Goal: Task Accomplishment & Management: Use online tool/utility

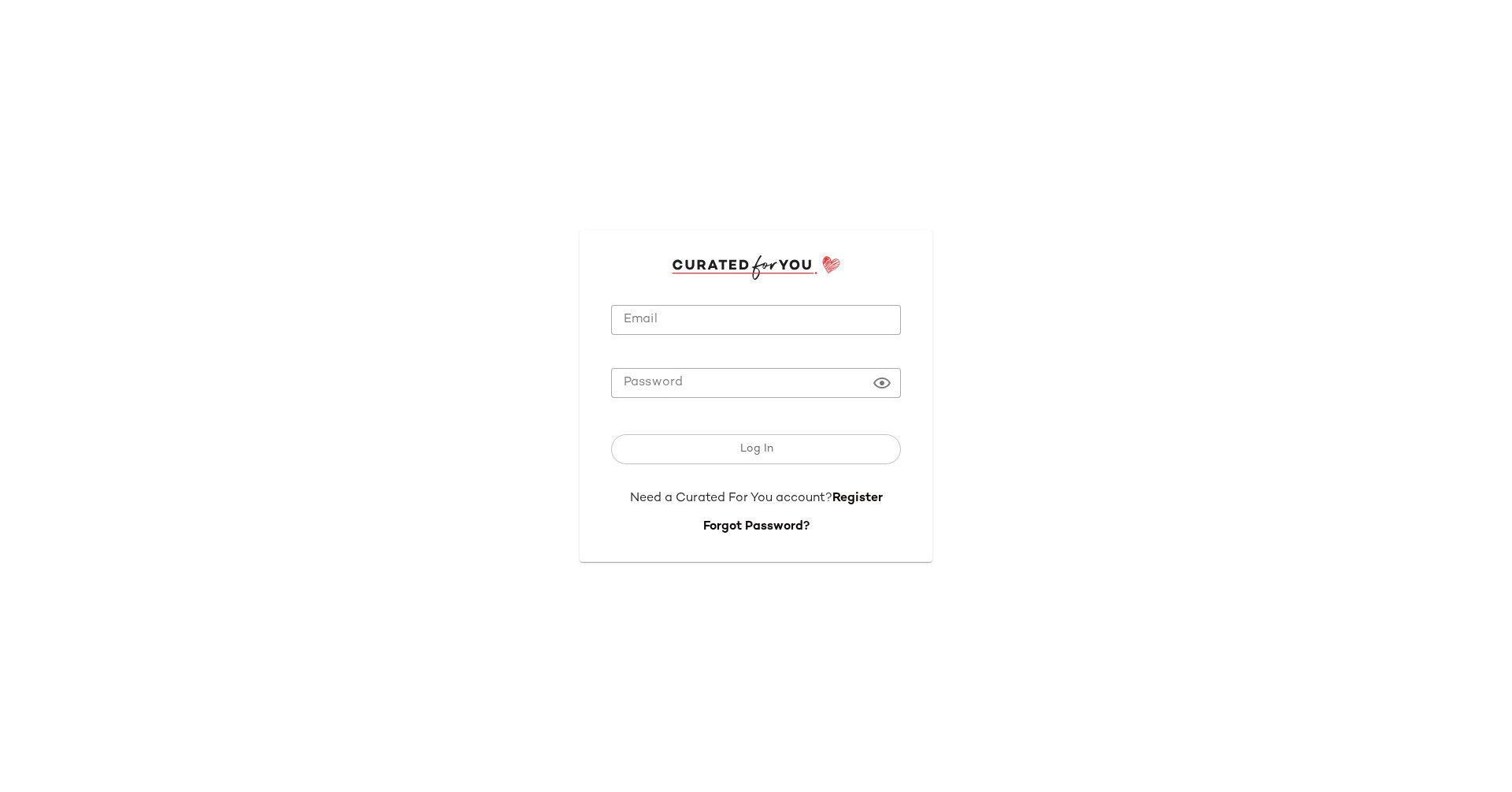
click at [722, 310] on input "**********" at bounding box center [756, 320] width 290 height 30
type input "**********"
click at [611, 434] on button "Log In" at bounding box center [756, 448] width 290 height 30
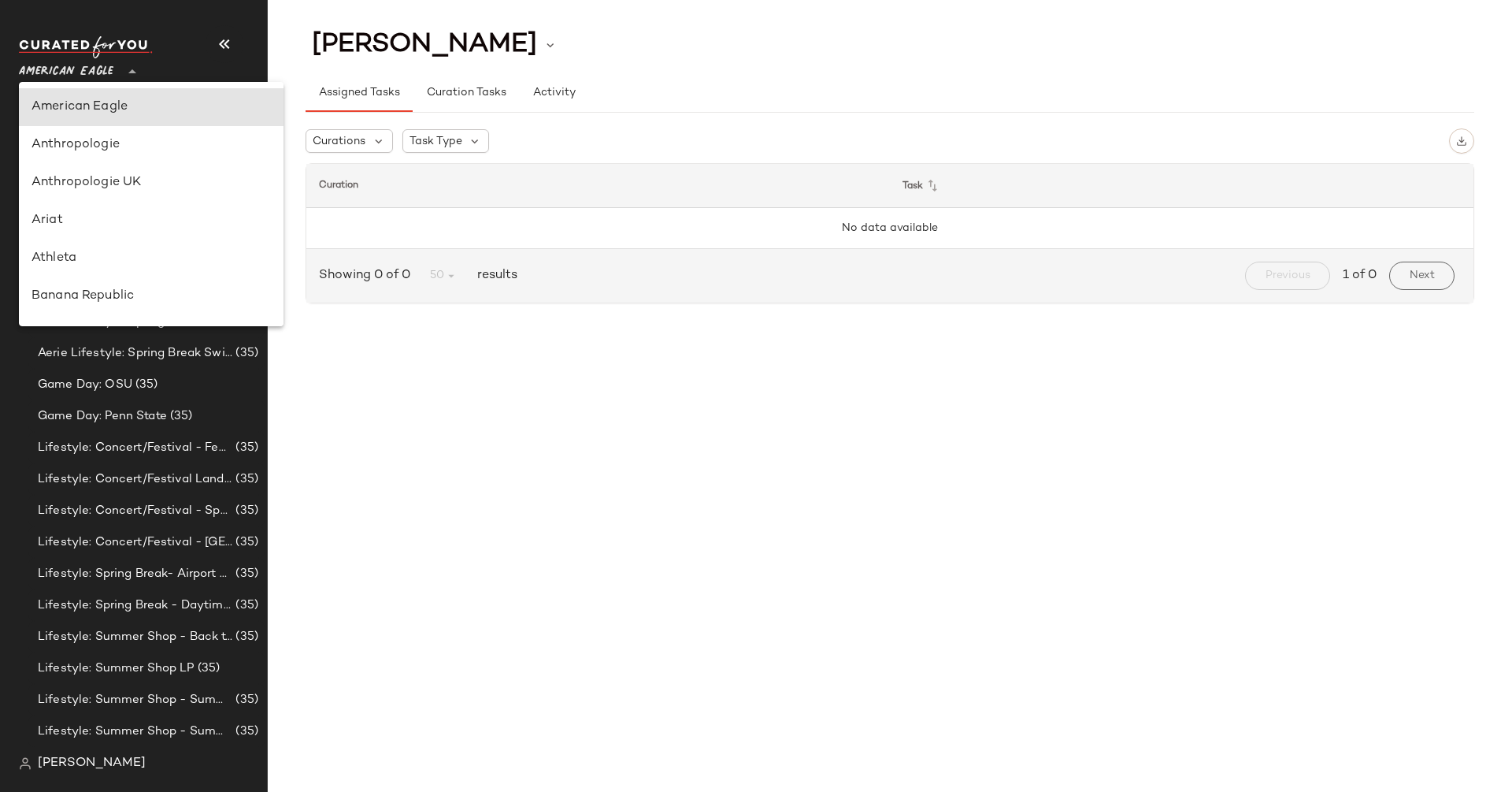
click at [107, 73] on span "American Eagle" at bounding box center [66, 68] width 95 height 29
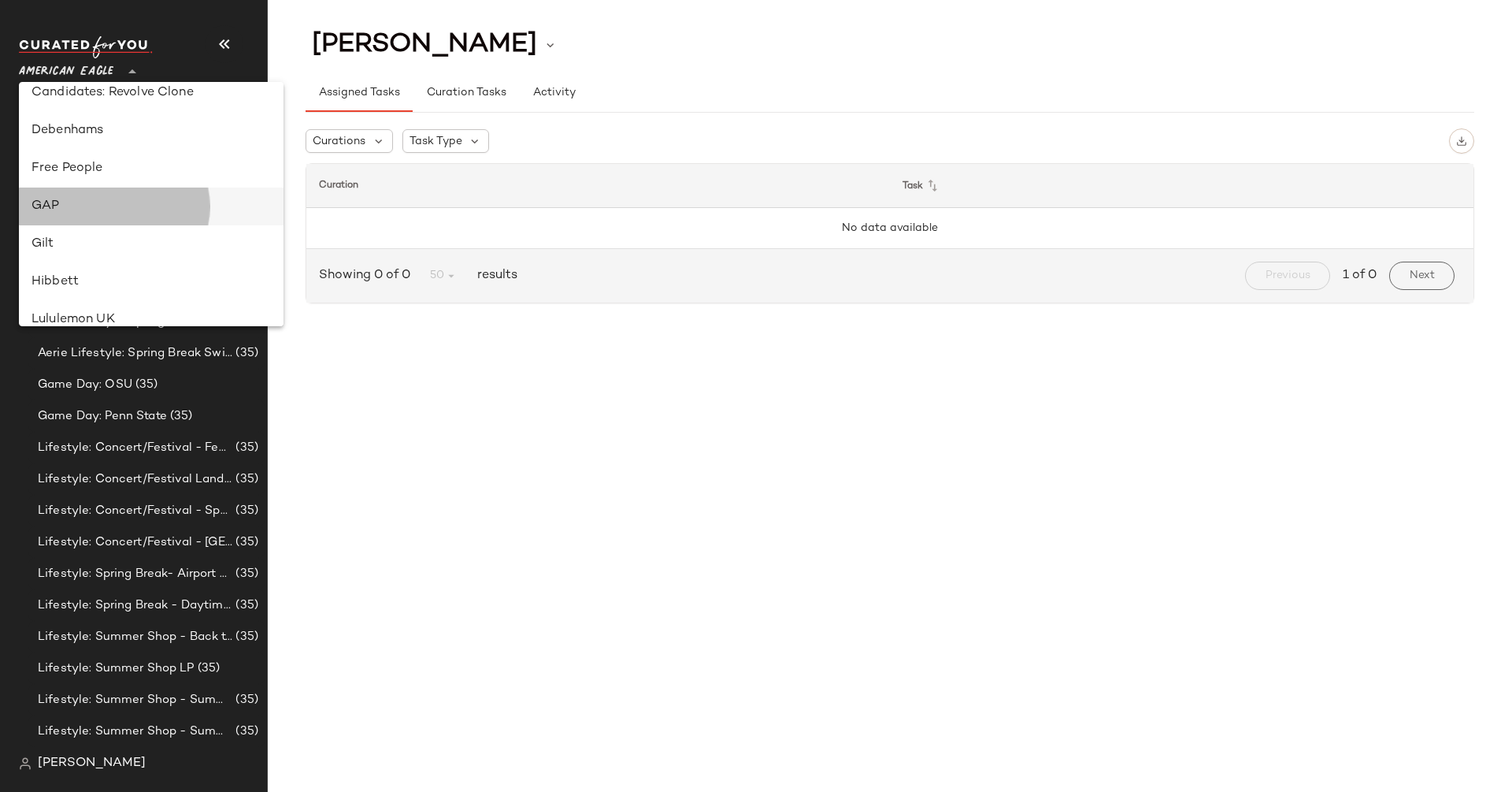
click at [134, 205] on div "GAP" at bounding box center [150, 206] width 239 height 19
type input "**"
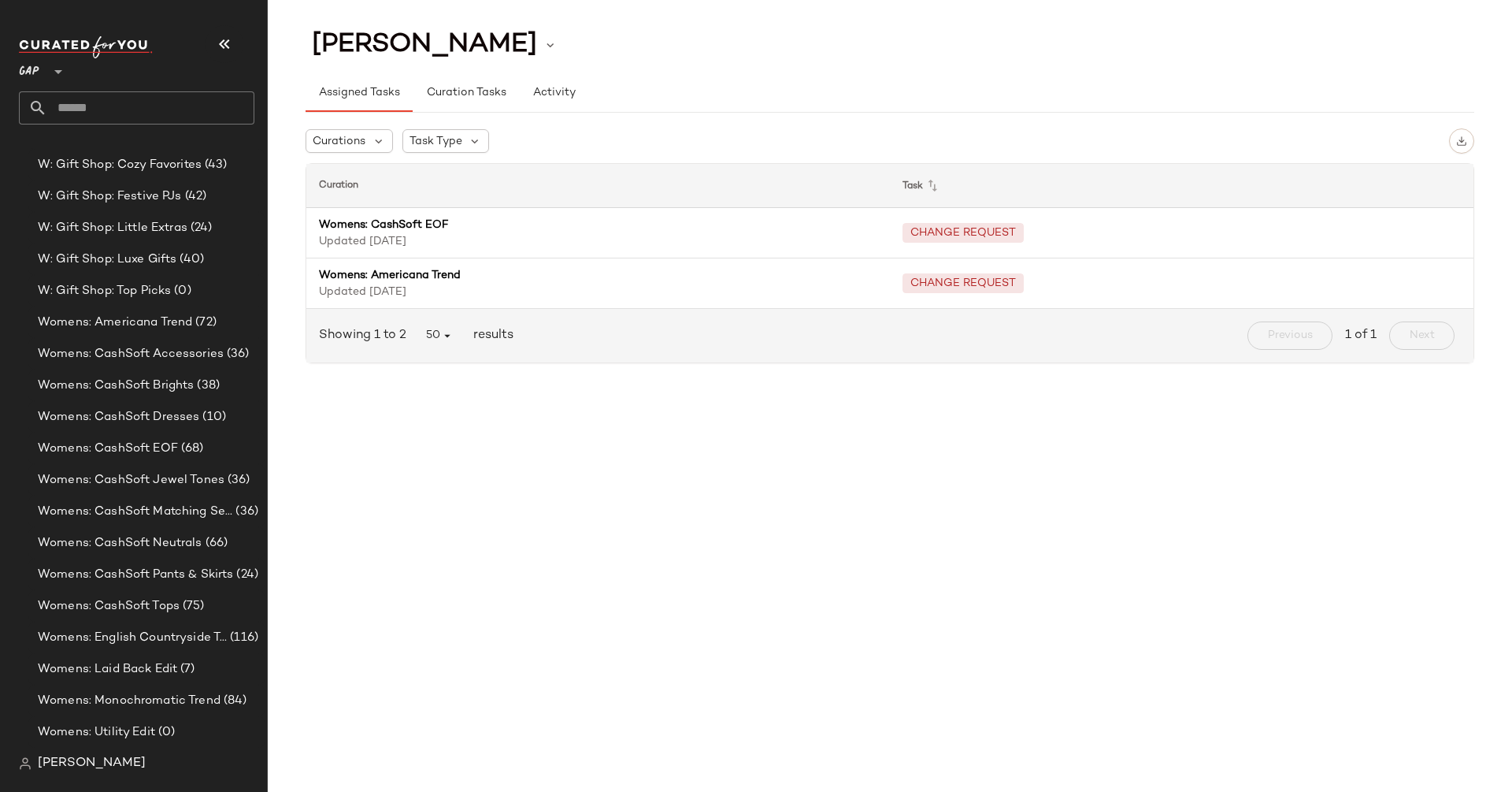
scroll to position [1133, 0]
click at [174, 434] on div "Womens: CashSoft EOF (68)" at bounding box center [147, 449] width 237 height 31
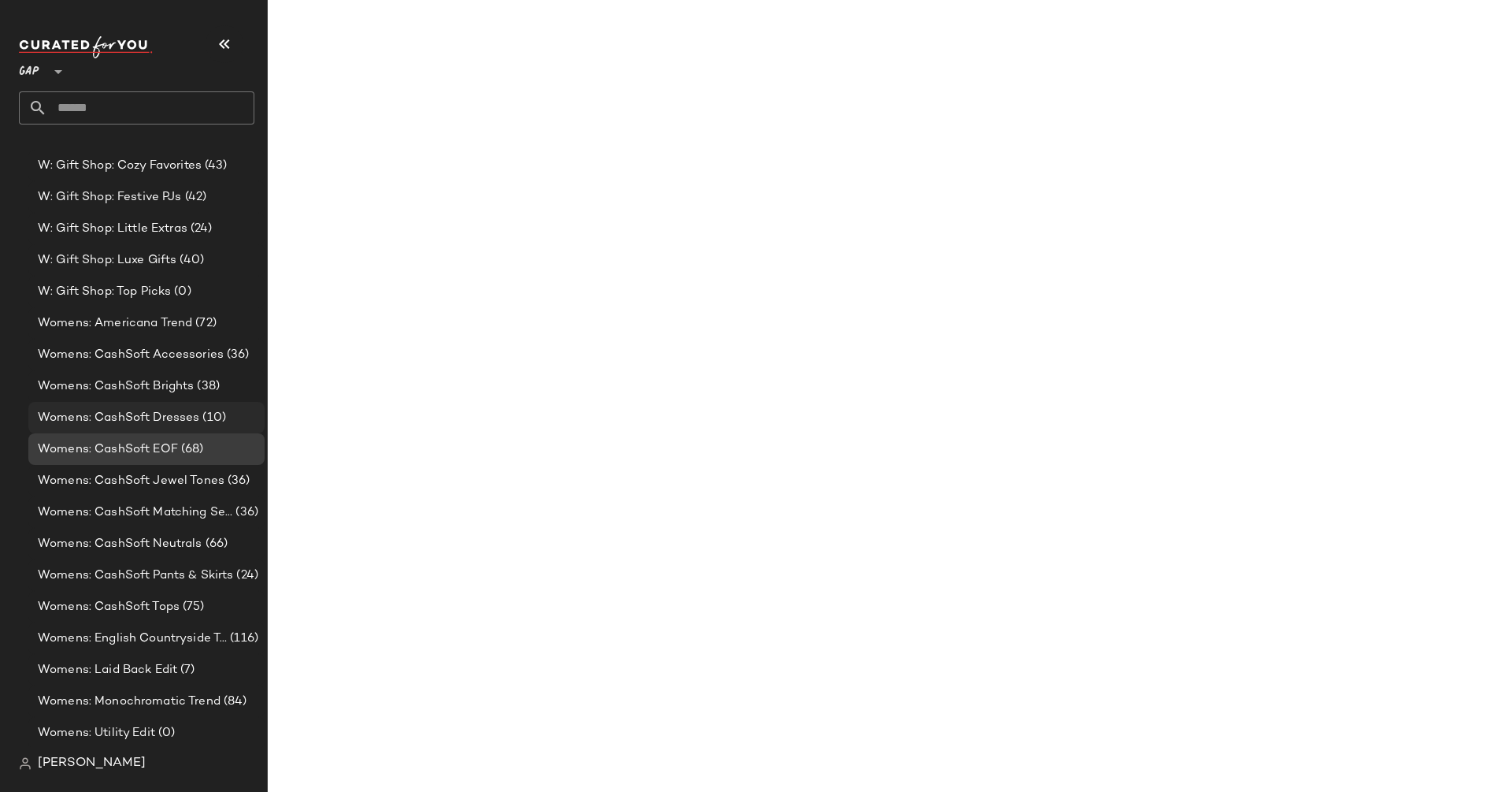
click at [166, 418] on span "Womens: CashSoft Dresses" at bounding box center [118, 418] width 161 height 18
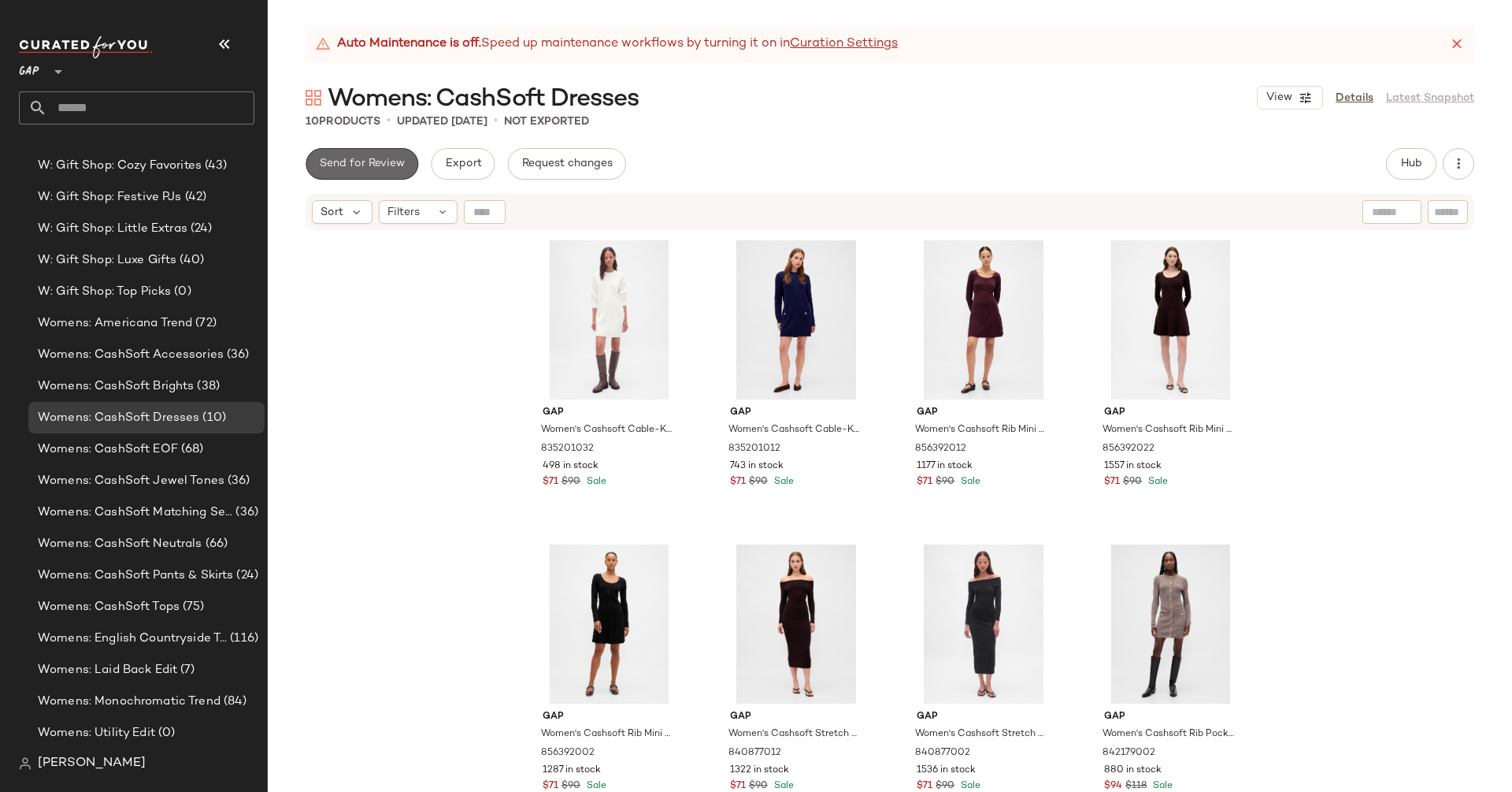
click at [386, 167] on span "Send for Review" at bounding box center [362, 163] width 86 height 13
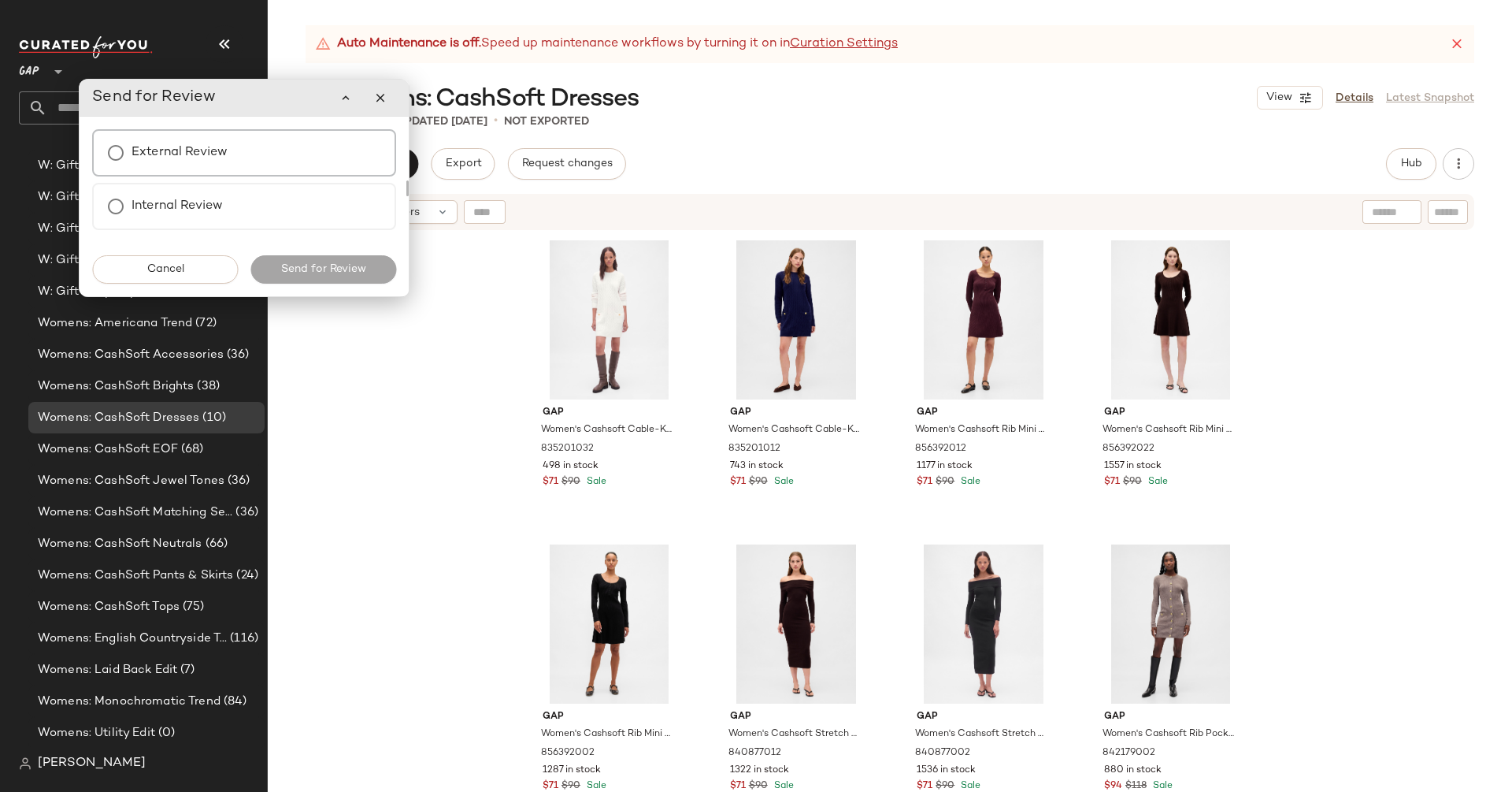
click at [336, 163] on div "External Review" at bounding box center [244, 153] width 304 height 47
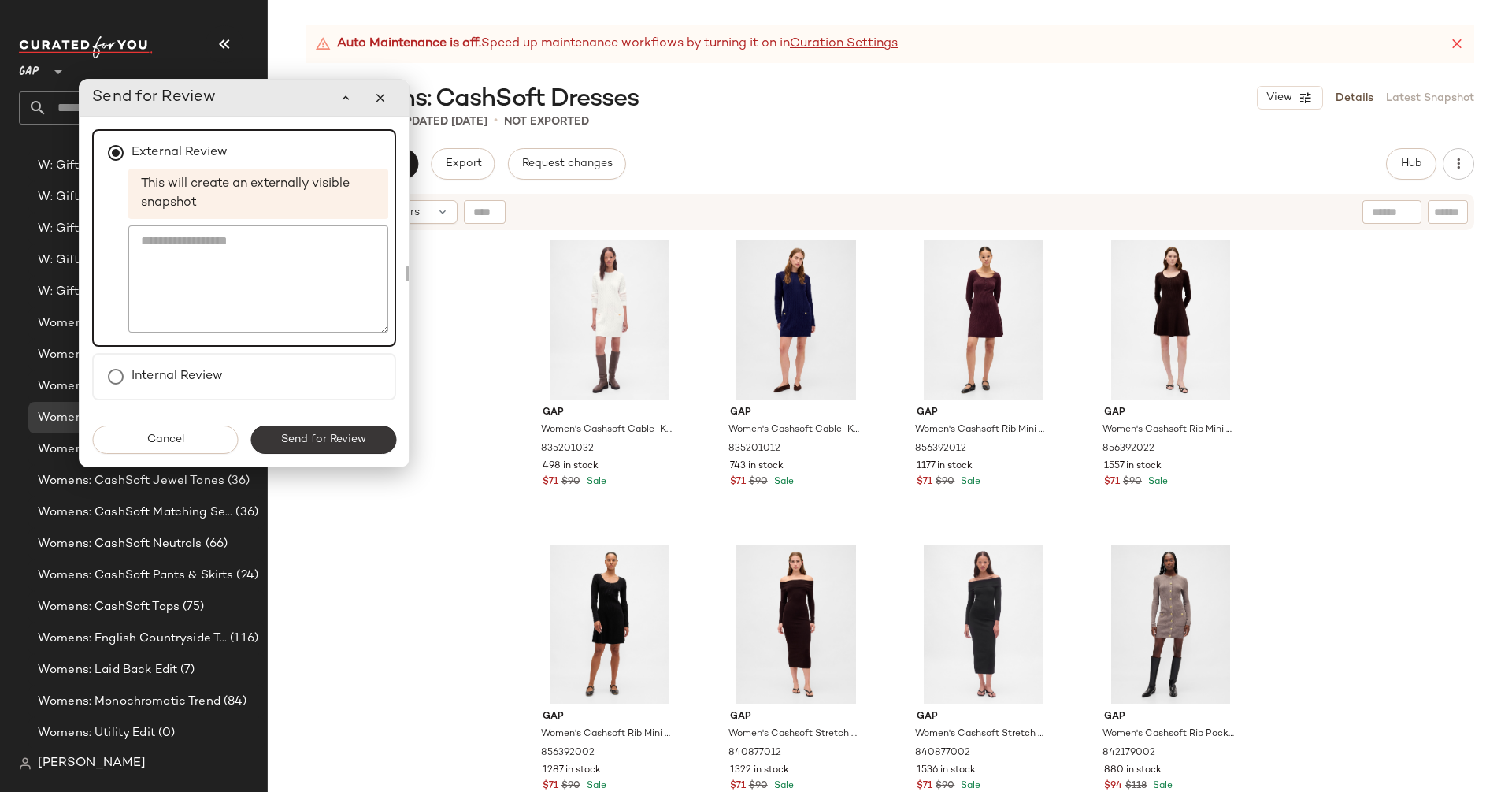
click at [346, 445] on span "Send for Review" at bounding box center [324, 440] width 86 height 13
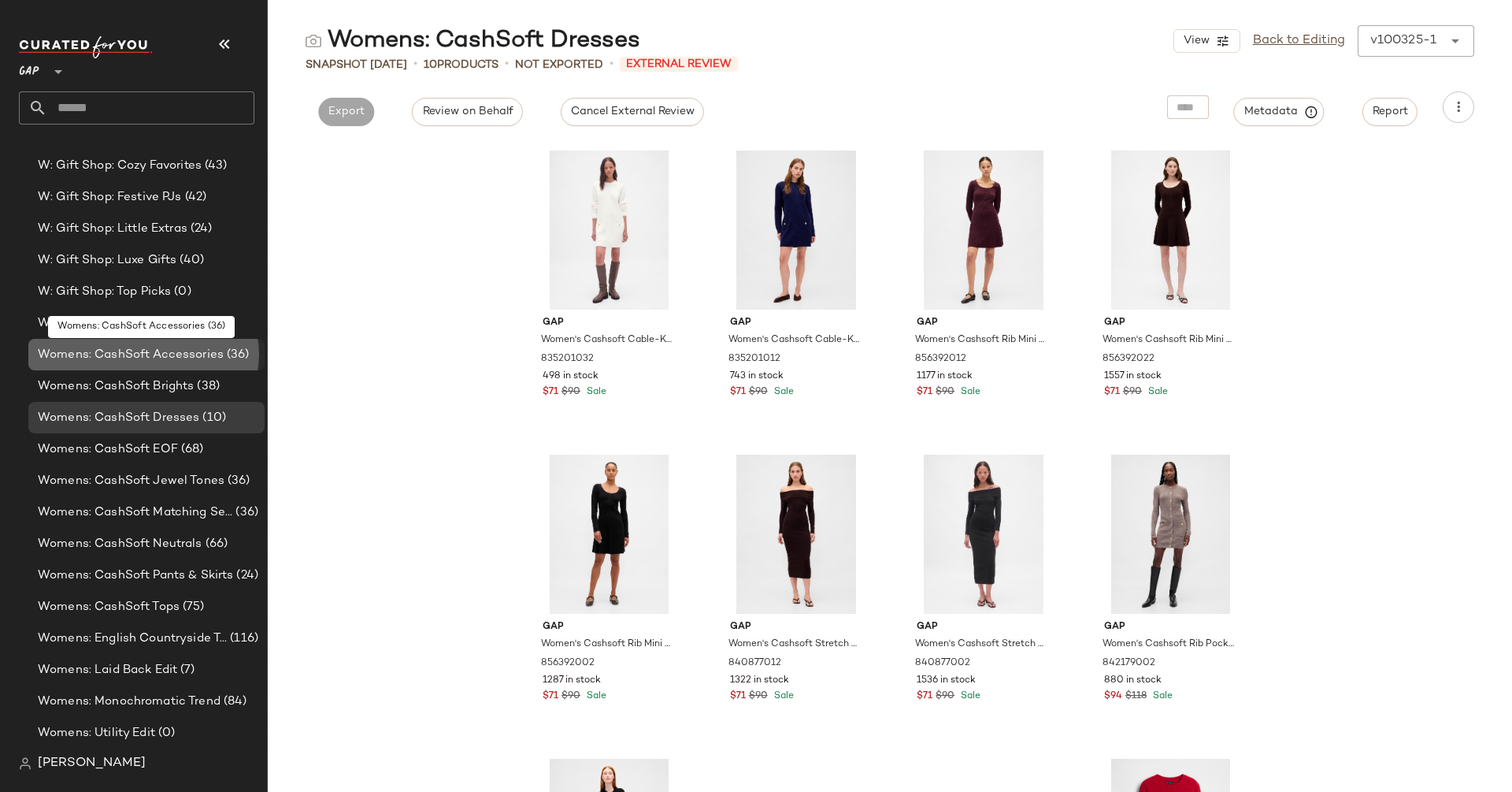
click at [200, 353] on span "Womens: CashSoft Accessories" at bounding box center [131, 354] width 186 height 18
click at [213, 352] on span "Womens: CashSoft Accessories" at bounding box center [131, 354] width 186 height 18
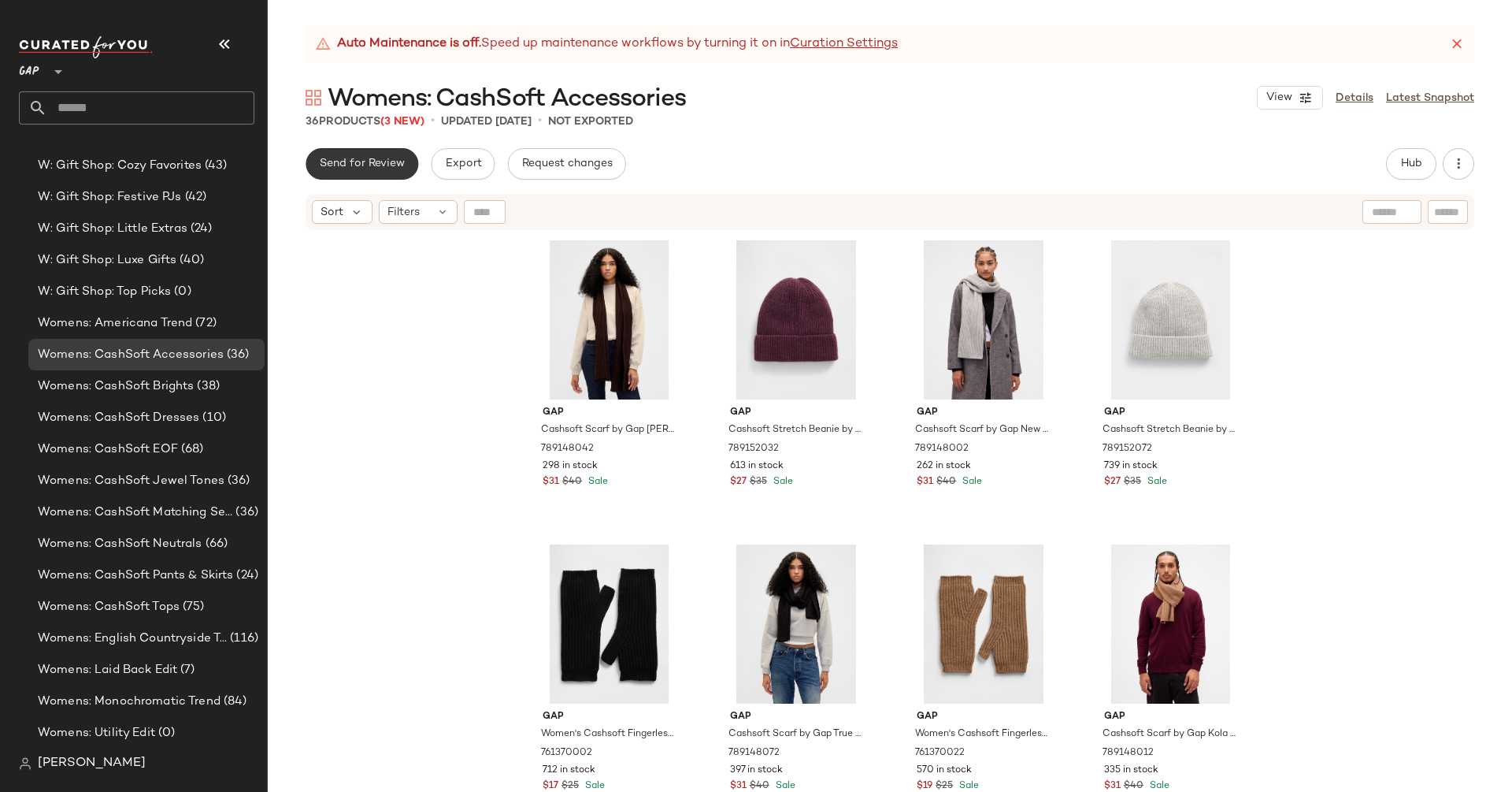
click at [374, 156] on button "Send for Review" at bounding box center [362, 163] width 112 height 31
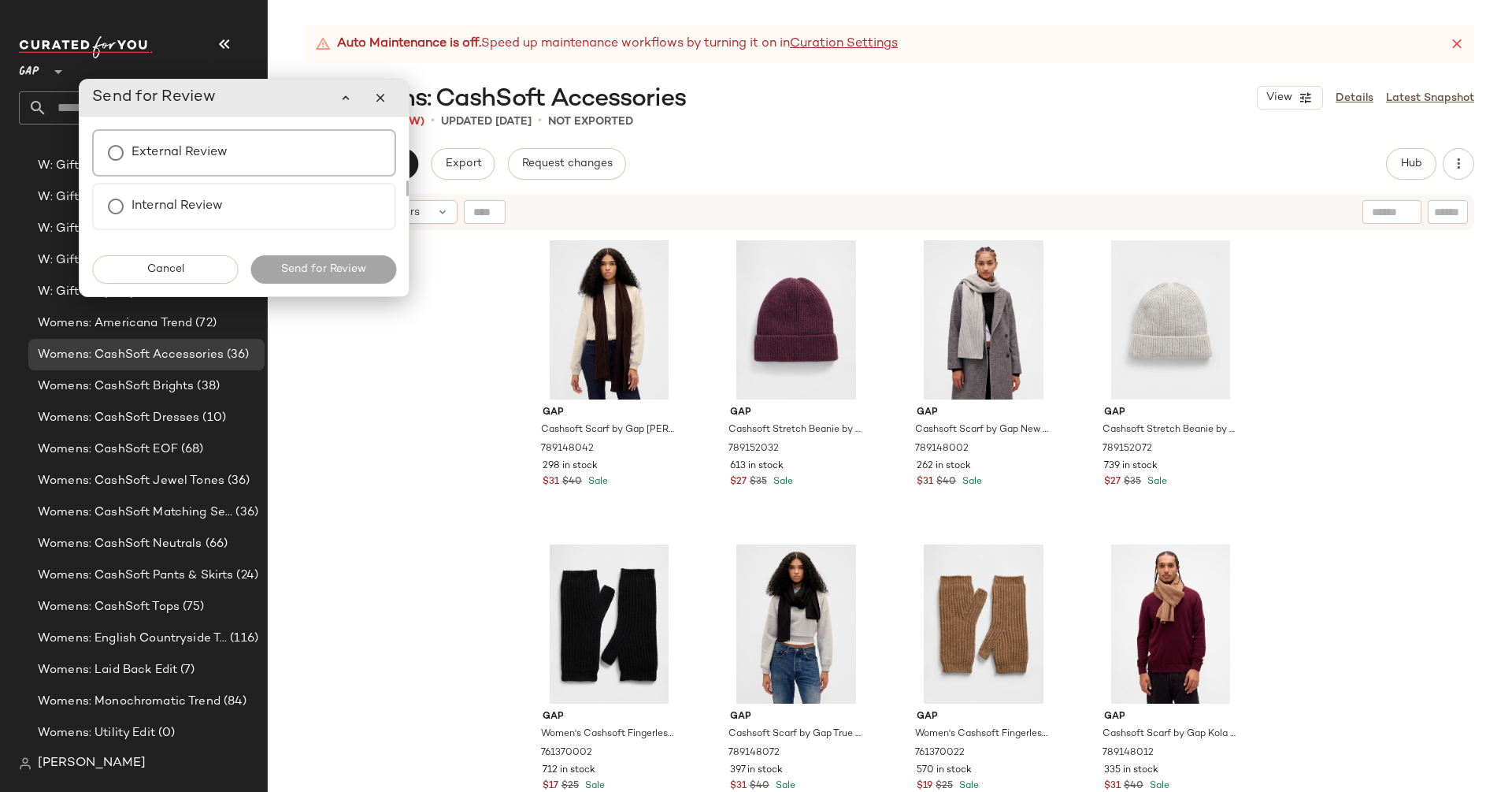
click at [312, 160] on div "External Review" at bounding box center [244, 153] width 304 height 47
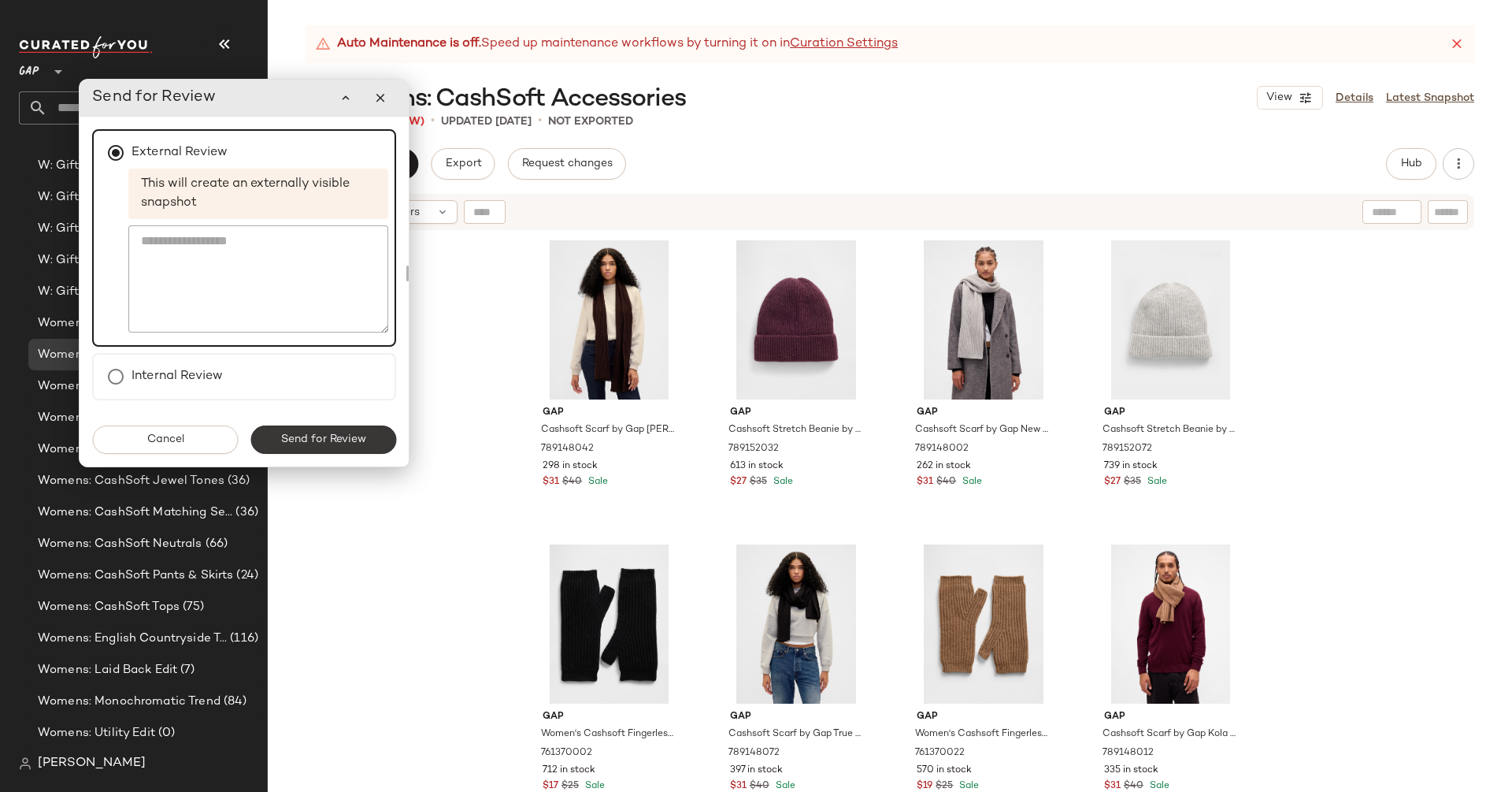
click at [352, 440] on span "Send for Review" at bounding box center [324, 440] width 86 height 13
